Goal: Task Accomplishment & Management: Manage account settings

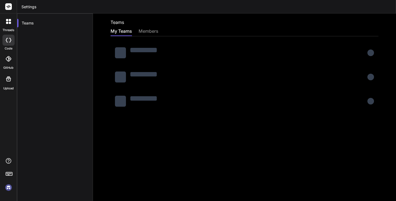
click at [149, 30] on div "members" at bounding box center [149, 32] width 20 height 8
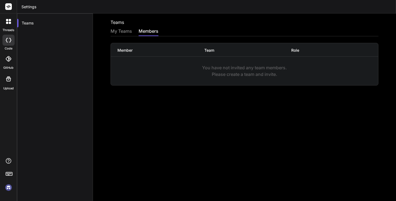
click at [118, 32] on div "My Teams" at bounding box center [121, 32] width 21 height 8
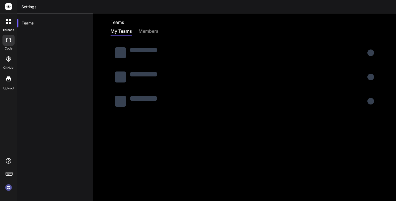
click at [5, 187] on img at bounding box center [8, 187] width 9 height 9
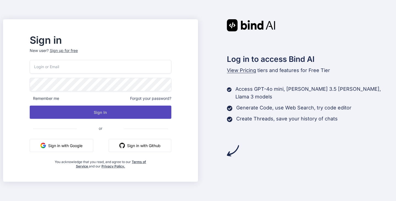
type input "[EMAIL_ADDRESS][DOMAIN_NAME]"
click at [89, 111] on button "Sign In" at bounding box center [101, 112] width 142 height 13
click at [102, 114] on button "Sign In" at bounding box center [101, 112] width 142 height 13
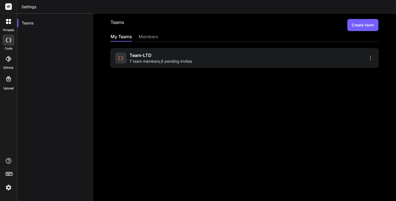
click at [9, 188] on img at bounding box center [8, 187] width 9 height 9
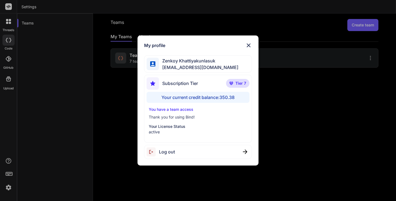
click at [223, 95] on div "Your current credit balance: 350.38" at bounding box center [198, 97] width 103 height 11
click at [194, 97] on div "Your current credit balance: 350.38" at bounding box center [198, 97] width 103 height 11
click at [172, 96] on div "Your current credit balance: 350.38" at bounding box center [198, 97] width 103 height 11
click at [248, 43] on img at bounding box center [248, 45] width 7 height 7
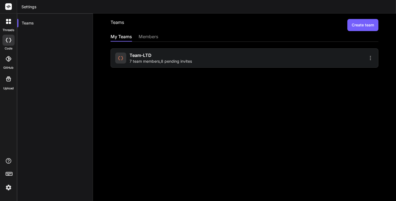
click at [160, 60] on span "7 team members , 8 pending invites" at bounding box center [161, 62] width 62 height 6
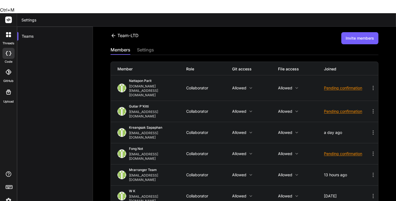
drag, startPoint x: 196, startPoint y: 171, endPoint x: 186, endPoint y: 171, distance: 10.7
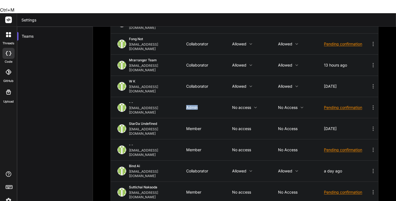
scroll to position [110, 0]
click at [201, 105] on div "Admin" at bounding box center [209, 107] width 46 height 4
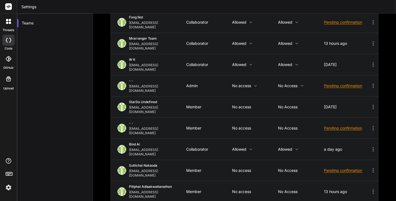
scroll to position [119, 0]
click at [370, 82] on icon at bounding box center [373, 85] width 7 height 7
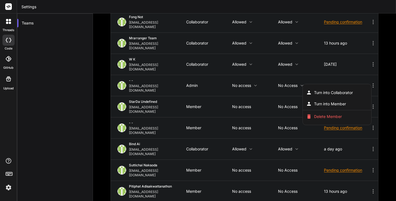
click at [369, 53] on div at bounding box center [198, 100] width 396 height 201
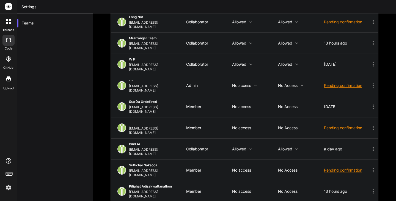
click at [373, 105] on icon at bounding box center [373, 107] width 1 height 4
click at [381, 69] on div at bounding box center [198, 100] width 396 height 201
click at [373, 105] on icon at bounding box center [373, 107] width 1 height 4
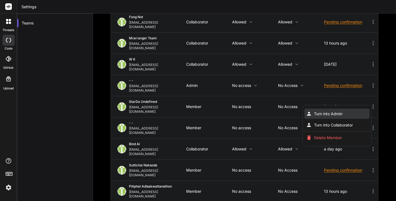
click at [324, 111] on span "Turn into Admin" at bounding box center [328, 114] width 28 height 6
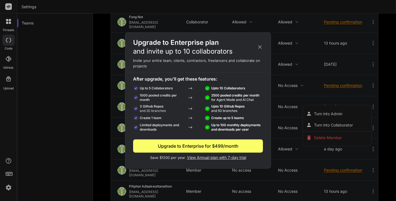
click at [259, 45] on icon at bounding box center [260, 47] width 6 height 6
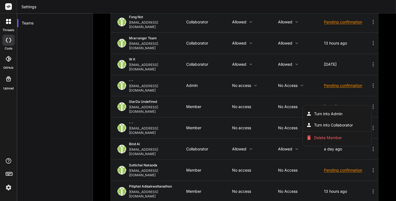
click at [370, 52] on div at bounding box center [198, 100] width 396 height 201
click at [370, 82] on icon at bounding box center [373, 85] width 7 height 7
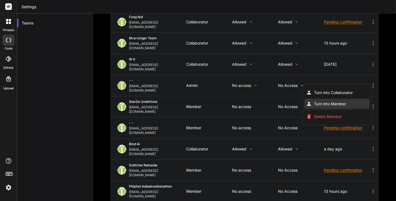
click at [338, 101] on span "Turn into Member" at bounding box center [330, 104] width 32 height 6
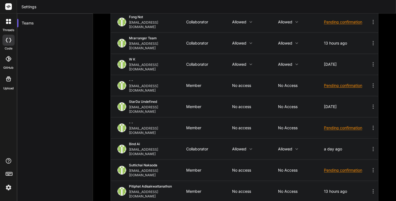
click at [373, 147] on icon at bounding box center [373, 149] width 1 height 4
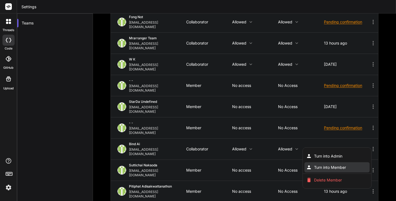
click at [343, 165] on span "Turn into Member" at bounding box center [330, 168] width 32 height 6
click at [369, 35] on div at bounding box center [198, 100] width 396 height 201
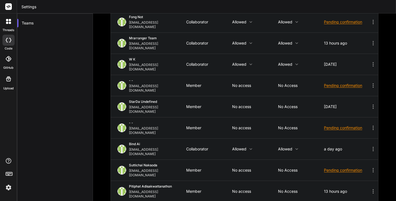
click at [370, 61] on icon at bounding box center [373, 64] width 7 height 7
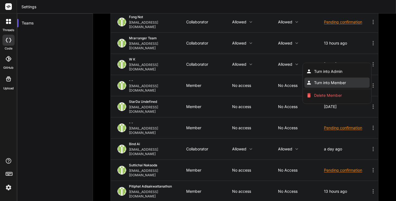
click at [335, 80] on span "Turn into Member" at bounding box center [330, 83] width 32 height 6
click at [322, 80] on span "Turn into Member" at bounding box center [330, 83] width 32 height 6
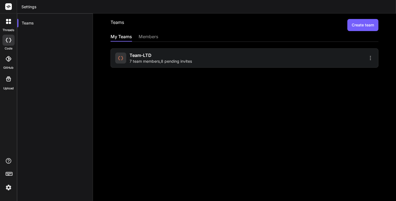
click at [180, 59] on span "7 team members , 8 pending invites" at bounding box center [161, 62] width 62 height 6
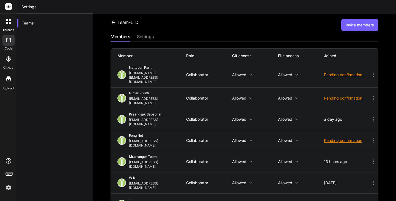
click at [370, 116] on icon at bounding box center [373, 119] width 7 height 7
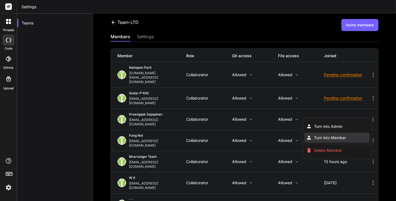
click at [337, 135] on span "Turn into Member" at bounding box center [330, 138] width 32 height 6
click at [330, 135] on span "Turn into Member" at bounding box center [330, 138] width 32 height 6
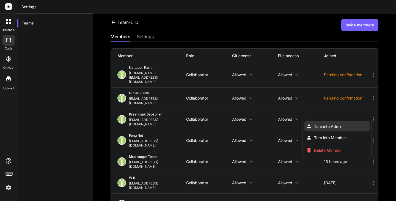
click at [331, 124] on span "Turn into Admin" at bounding box center [328, 127] width 28 height 6
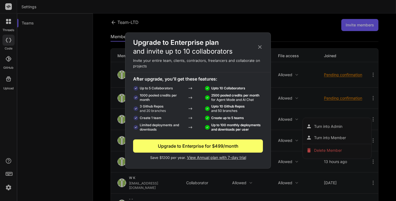
click at [259, 46] on icon at bounding box center [260, 47] width 6 height 6
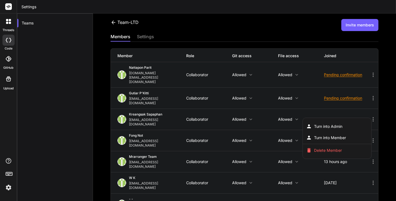
click at [262, 102] on div at bounding box center [198, 100] width 396 height 201
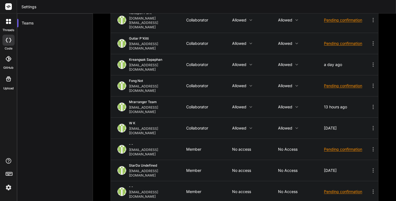
scroll to position [55, 0]
click at [370, 125] on icon at bounding box center [373, 128] width 7 height 7
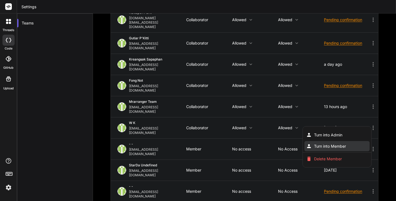
click at [338, 144] on span "Turn into Member" at bounding box center [330, 147] width 32 height 6
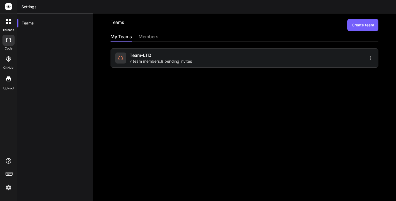
click at [180, 62] on span "7 team members , 8 pending invites" at bounding box center [161, 62] width 62 height 6
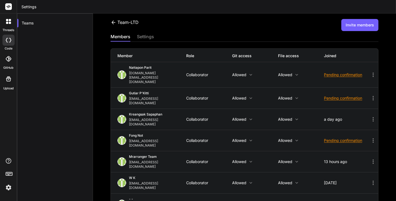
click at [370, 116] on icon at bounding box center [373, 119] width 7 height 7
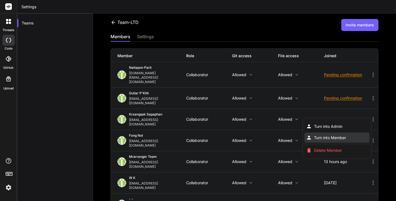
click at [331, 135] on span "Turn into Member" at bounding box center [330, 138] width 32 height 6
click at [207, 141] on div at bounding box center [198, 100] width 396 height 201
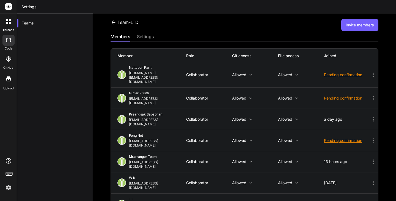
click at [194, 160] on div "Collaborator" at bounding box center [209, 162] width 46 height 4
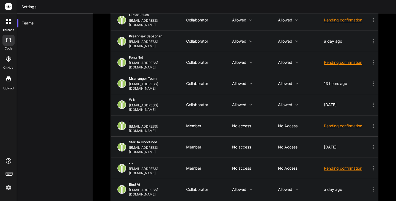
scroll to position [83, 0]
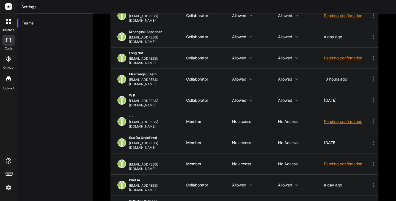
click at [370, 182] on icon at bounding box center [373, 185] width 7 height 7
click at [338, 201] on span "Turn into Member" at bounding box center [330, 204] width 32 height 6
drag, startPoint x: 241, startPoint y: 147, endPoint x: 244, endPoint y: 160, distance: 12.5
drag, startPoint x: 244, startPoint y: 160, endPoint x: 102, endPoint y: 97, distance: 154.7
click at [102, 97] on div at bounding box center [198, 100] width 396 height 201
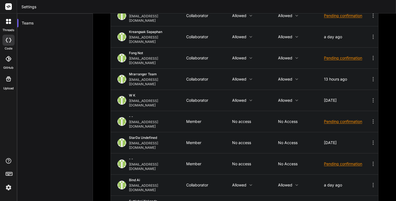
click at [373, 183] on icon at bounding box center [373, 185] width 1 height 4
drag, startPoint x: 339, startPoint y: 154, endPoint x: 354, endPoint y: 158, distance: 14.7
click at [354, 198] on li "Turn into Member" at bounding box center [337, 203] width 65 height 10
click at [327, 190] on span "Turn into Admin" at bounding box center [328, 193] width 28 height 6
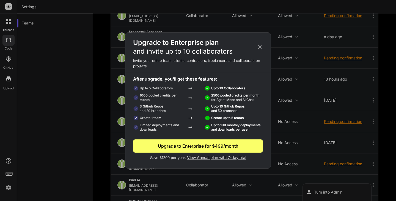
click at [262, 47] on icon at bounding box center [260, 47] width 6 height 6
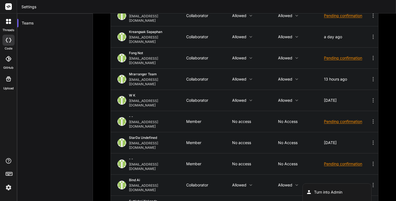
click at [190, 89] on div at bounding box center [198, 100] width 396 height 201
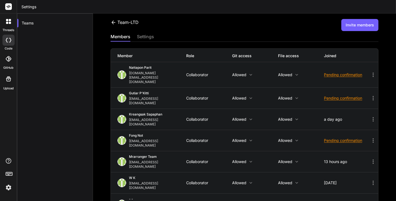
scroll to position [0, 0]
click at [209, 25] on div "Team-LTD Invite members" at bounding box center [245, 25] width 268 height 12
click at [113, 23] on icon at bounding box center [114, 23] width 6 height 6
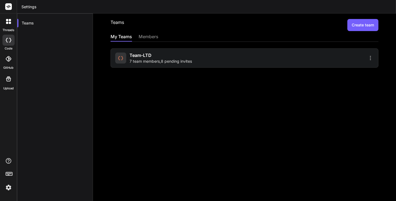
click at [9, 188] on img at bounding box center [8, 187] width 9 height 9
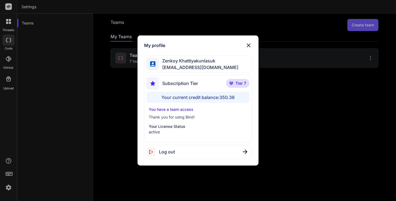
click at [189, 66] on span "[EMAIL_ADDRESS][DOMAIN_NAME]" at bounding box center [199, 67] width 80 height 7
click at [249, 45] on img at bounding box center [248, 45] width 7 height 7
